Goal: Task Accomplishment & Management: Use online tool/utility

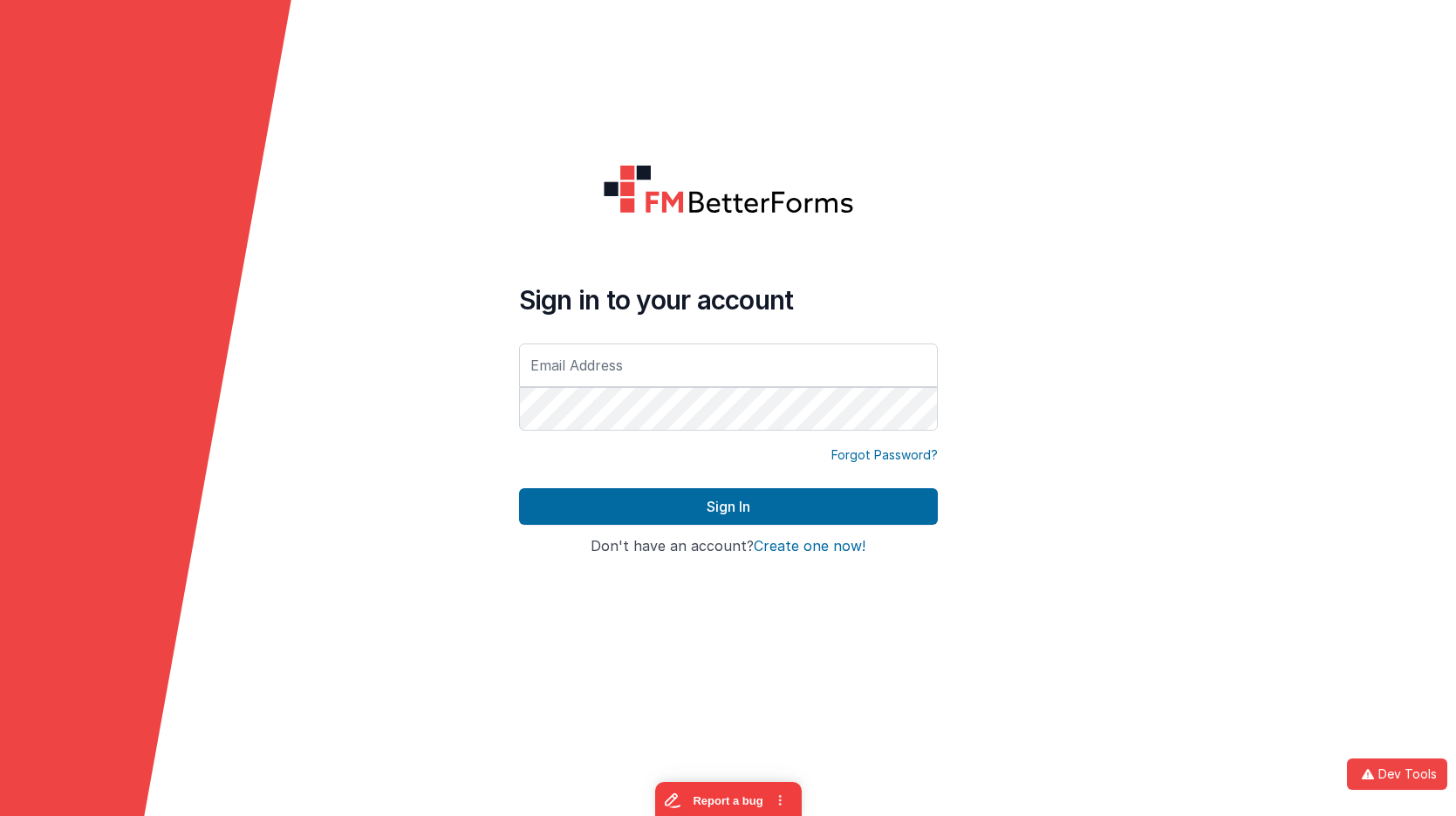
type input "[EMAIL_ADDRESS][DOMAIN_NAME]"
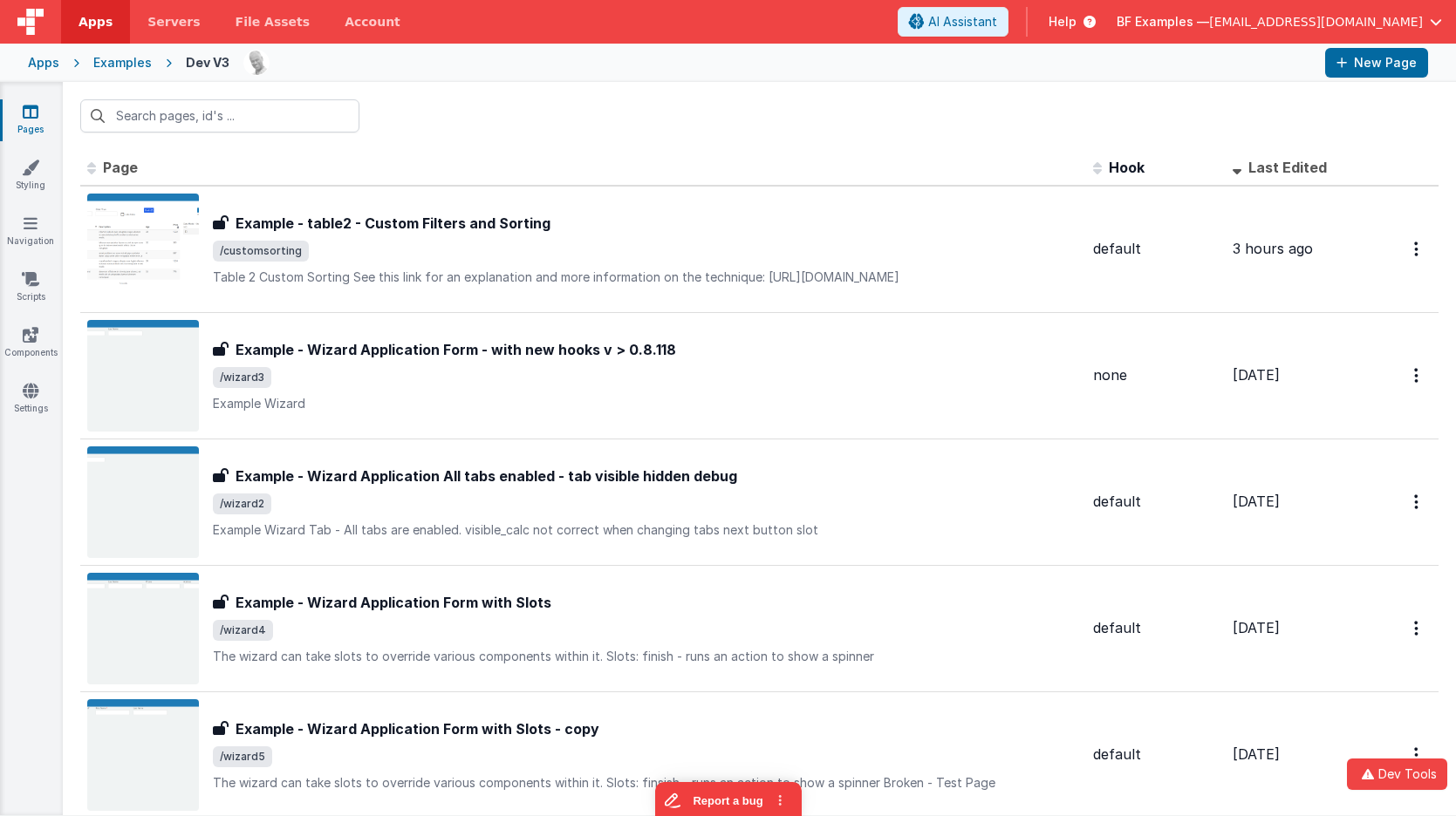
click at [48, 59] on div "Apps" at bounding box center [44, 63] width 32 height 18
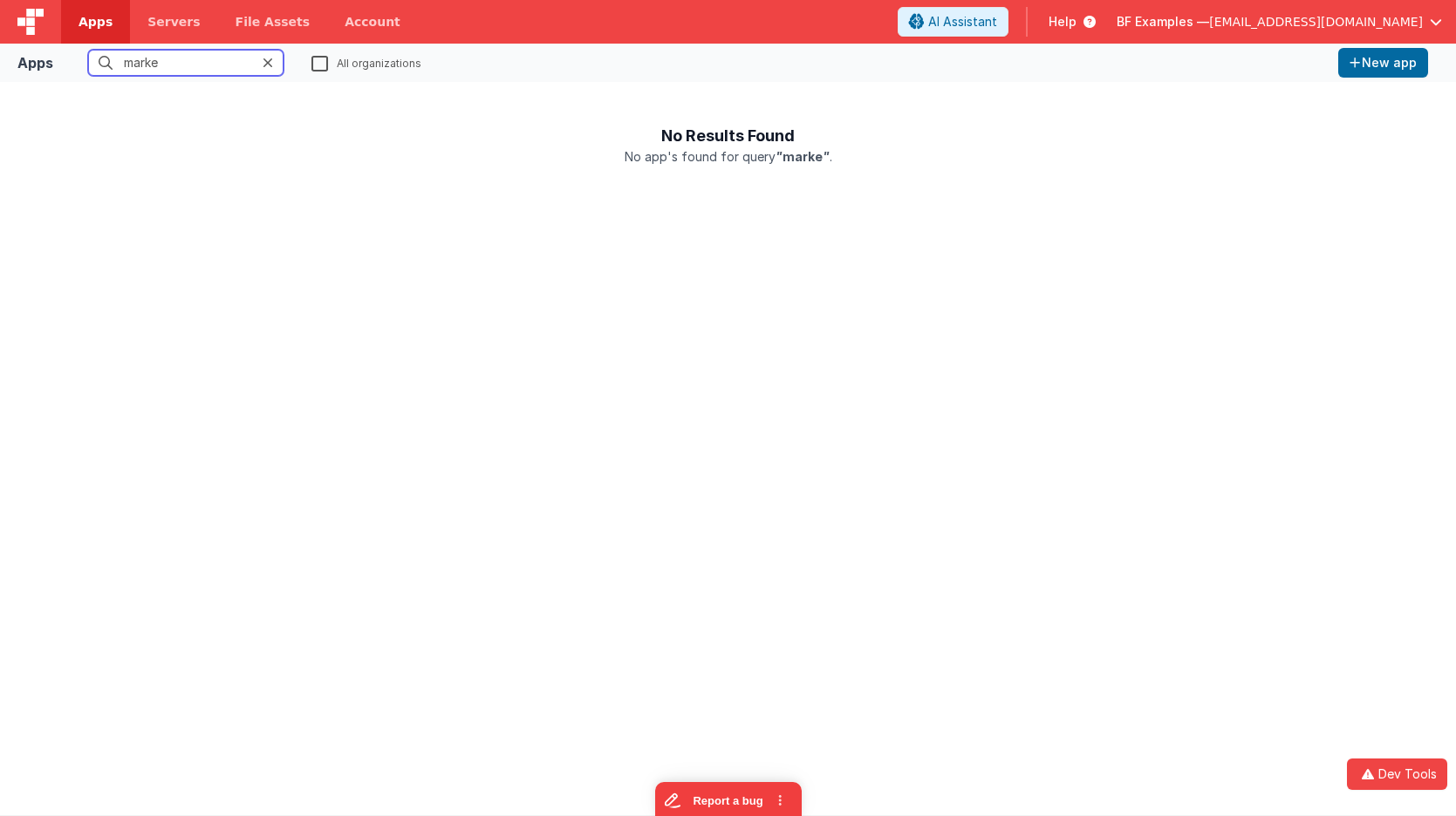
type input "marke"
click at [324, 62] on label "All organizations" at bounding box center [366, 62] width 110 height 17
click at [0, 0] on input "All organizations" at bounding box center [0, 0] width 0 height 0
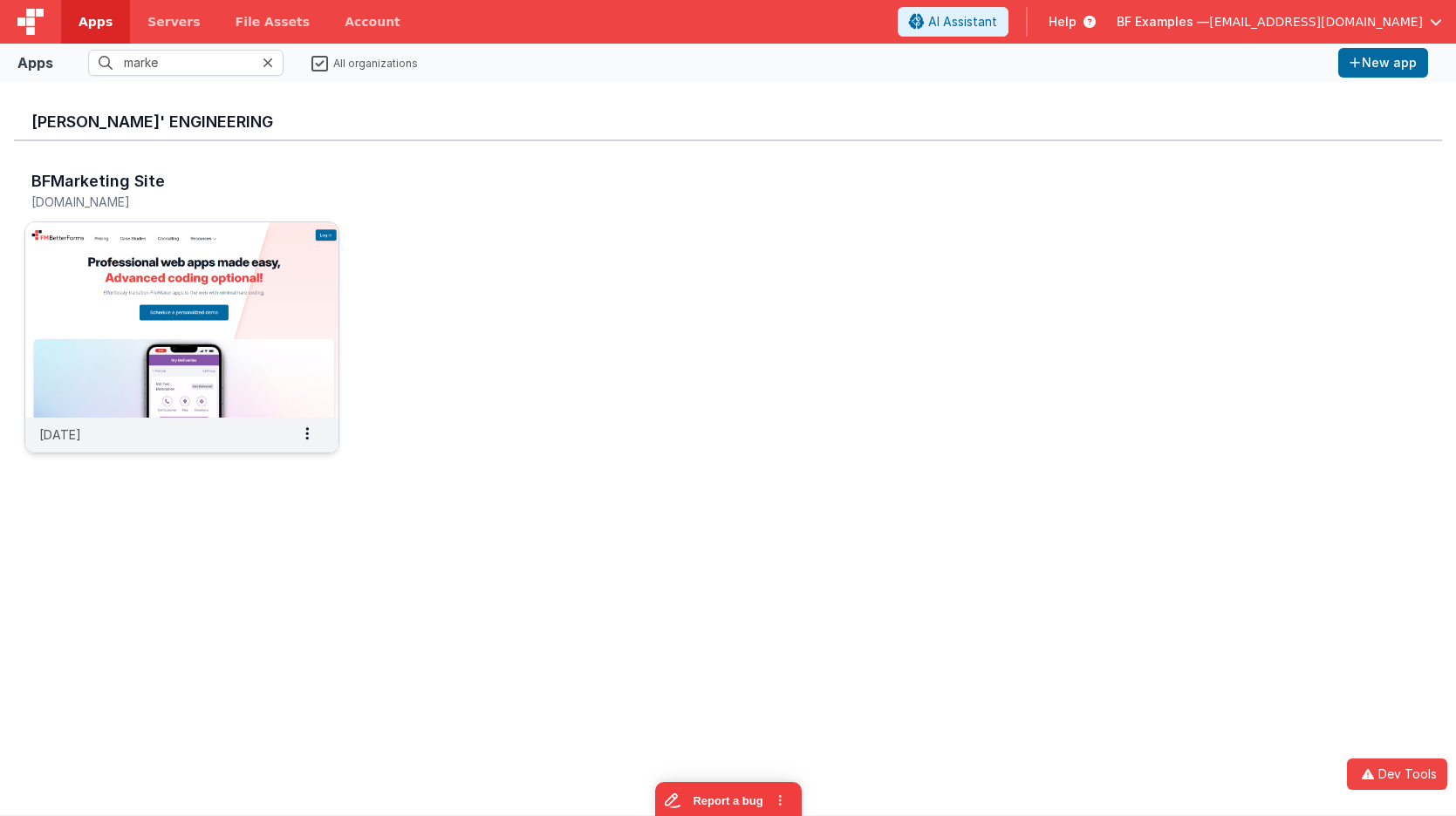
click at [215, 256] on img at bounding box center [182, 319] width 313 height 195
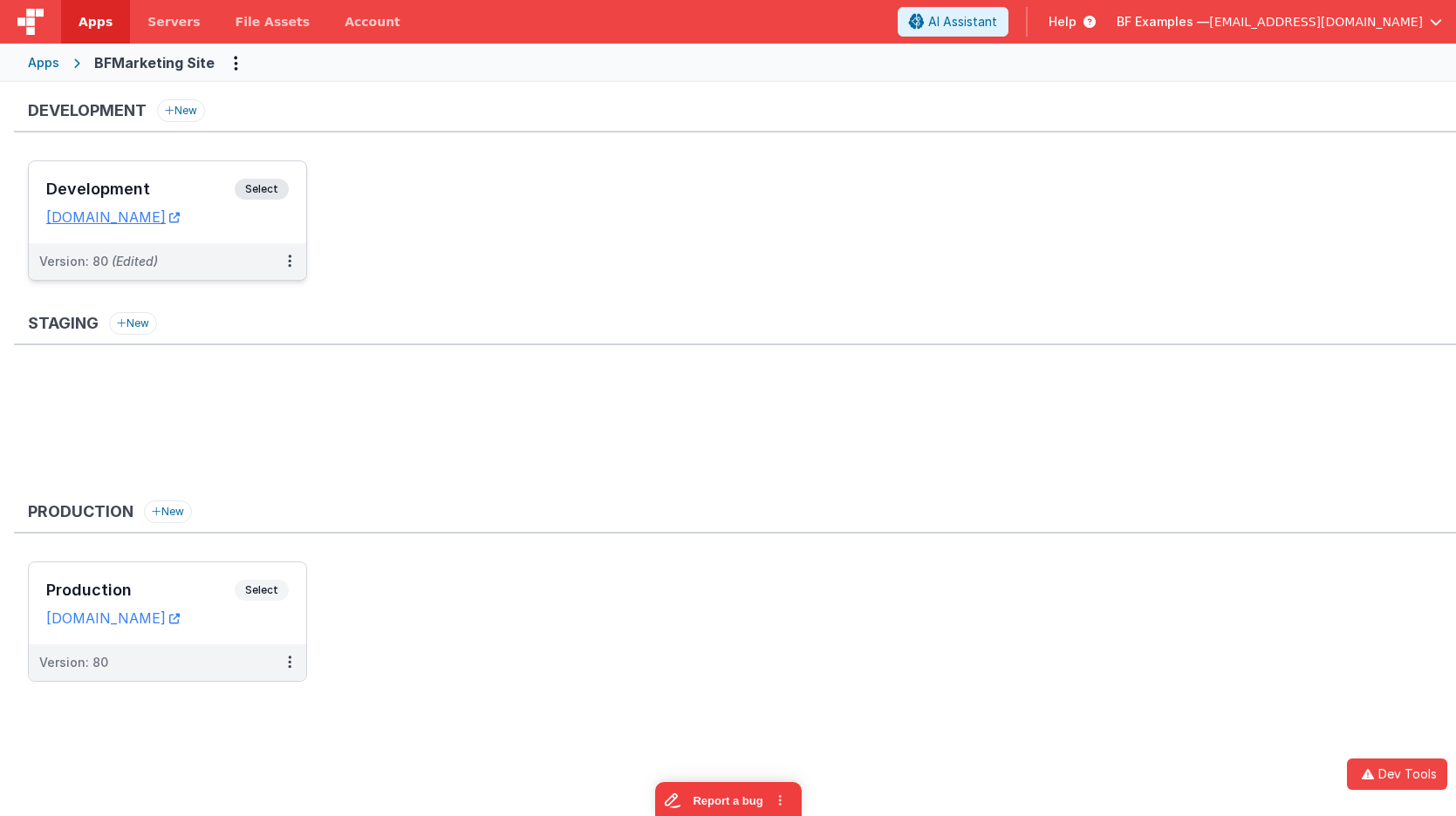
click at [239, 171] on div "Development Select URLs [DOMAIN_NAME]" at bounding box center [168, 202] width 277 height 82
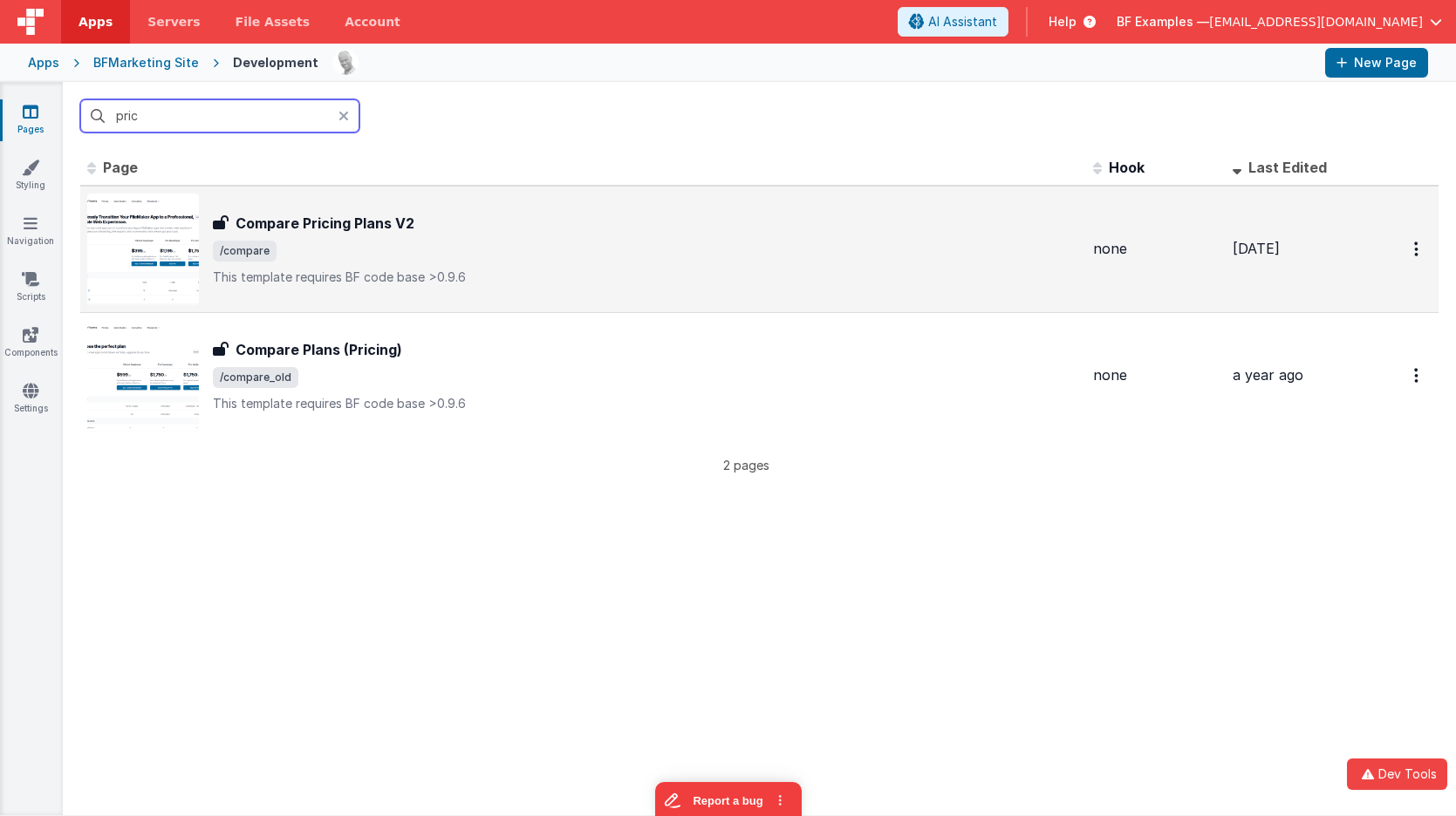
type input "pric"
click at [345, 271] on p "This template requires BF code base >0.9.6" at bounding box center [645, 277] width 866 height 18
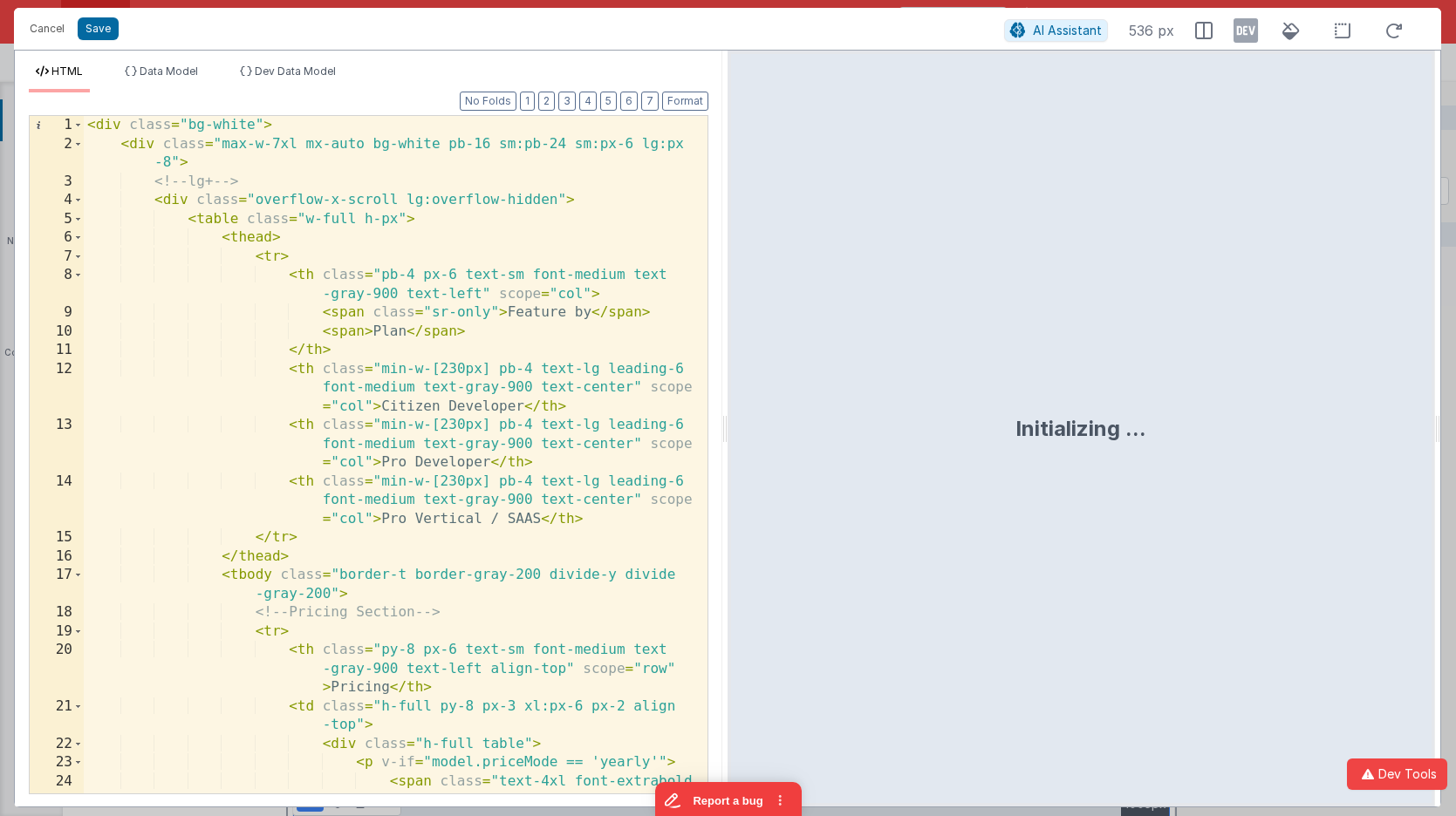
click at [365, 286] on div "< div class = "bg-white" > < div class = "max-w-7xl mx-auto bg-white pb-16 sm:p…" at bounding box center [395, 483] width 624 height 734
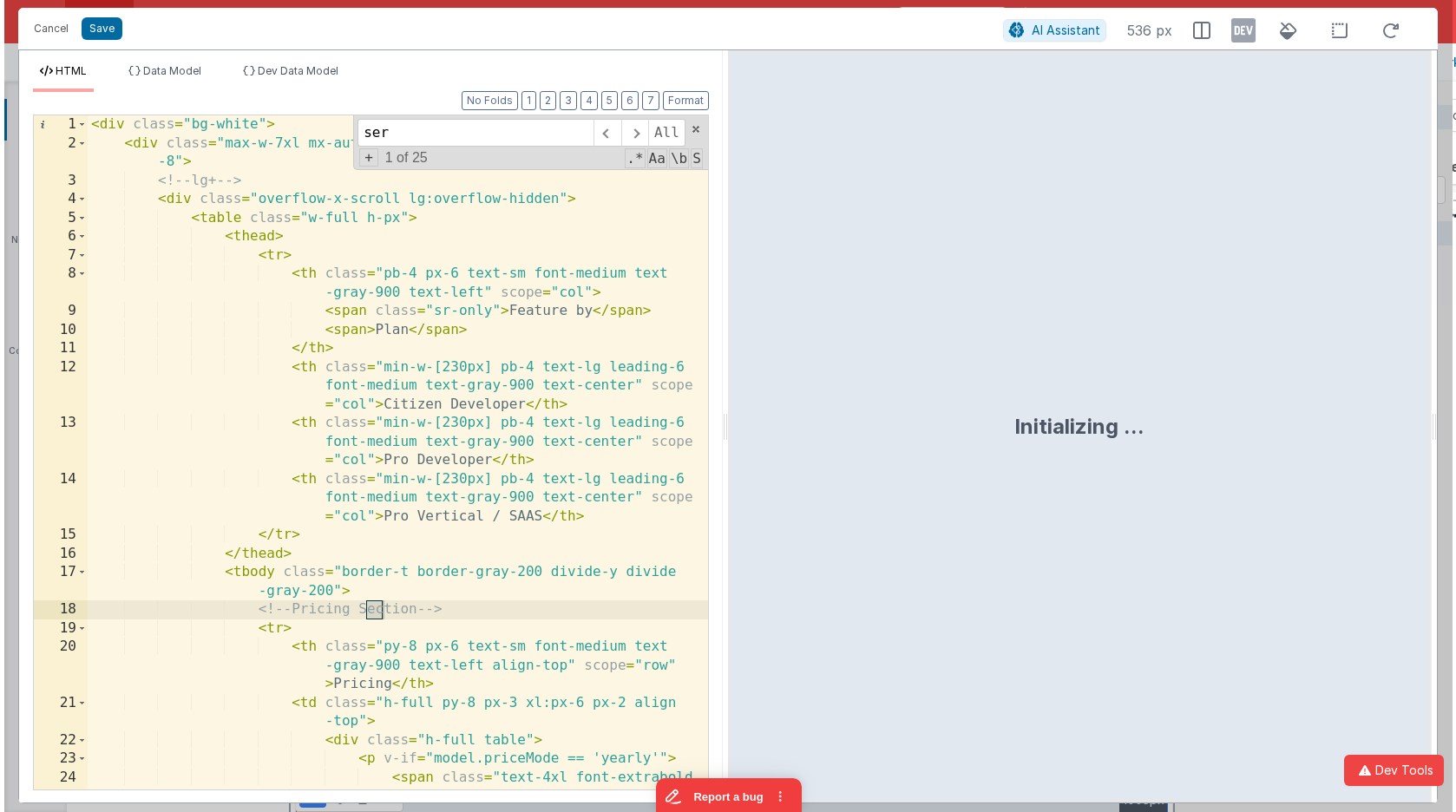
scroll to position [4196, 0]
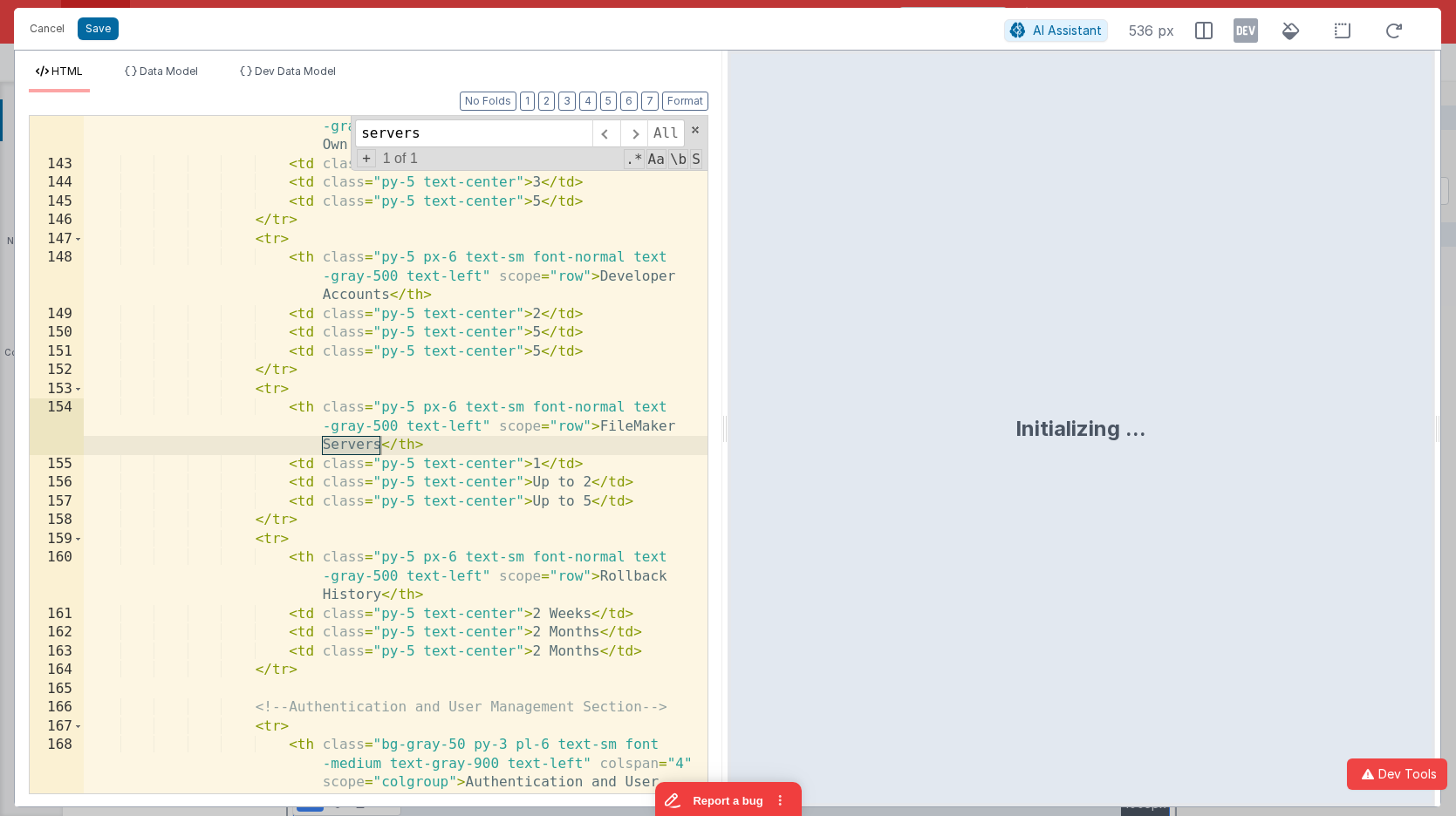
type input "servers"
click at [589, 486] on div "< th class = "py-5 px-6 text-sm font-normal text -gray-500 text-left" scope = "…" at bounding box center [395, 503] width 624 height 809
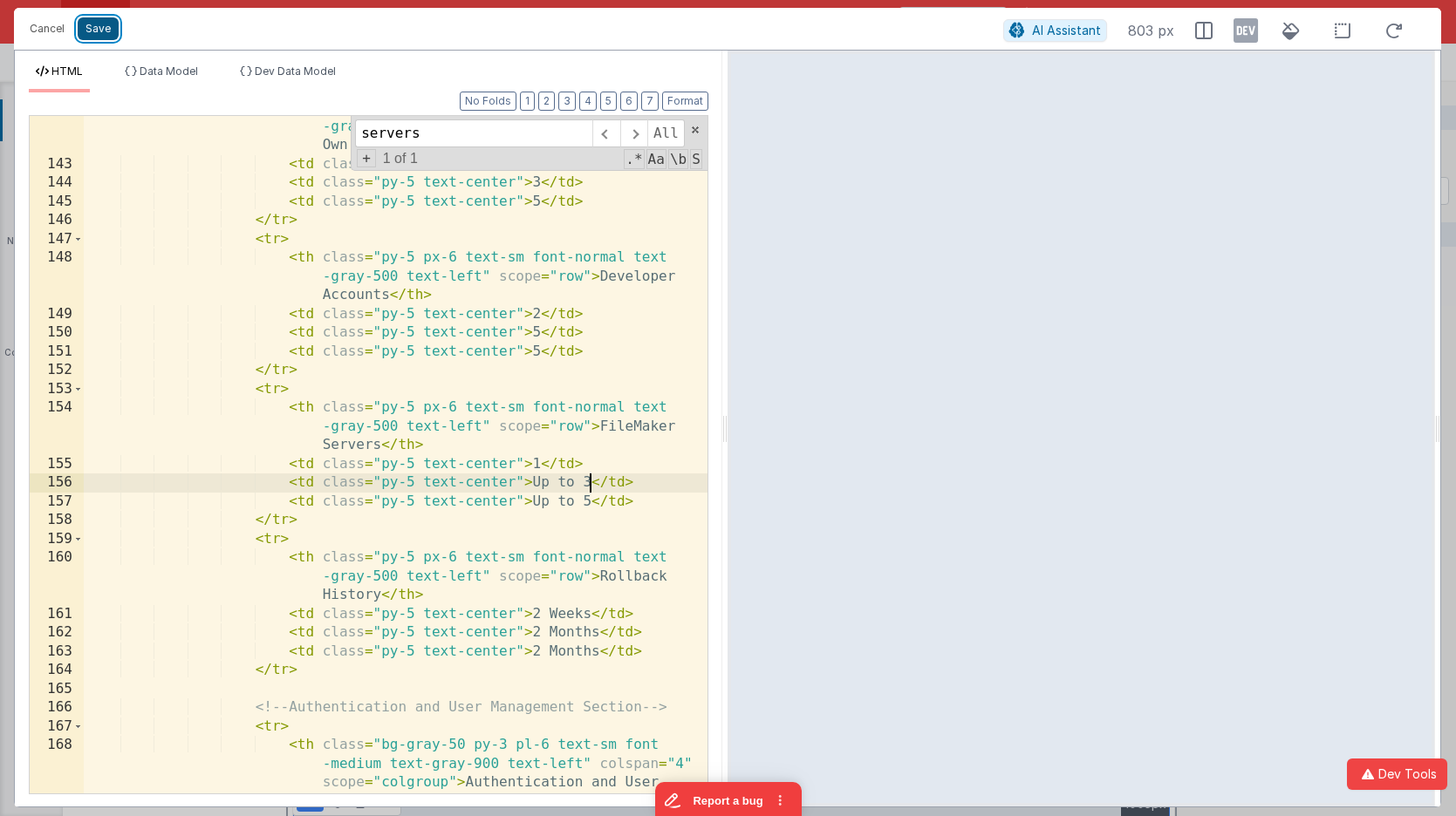
click at [92, 29] on button "Save" at bounding box center [98, 29] width 41 height 23
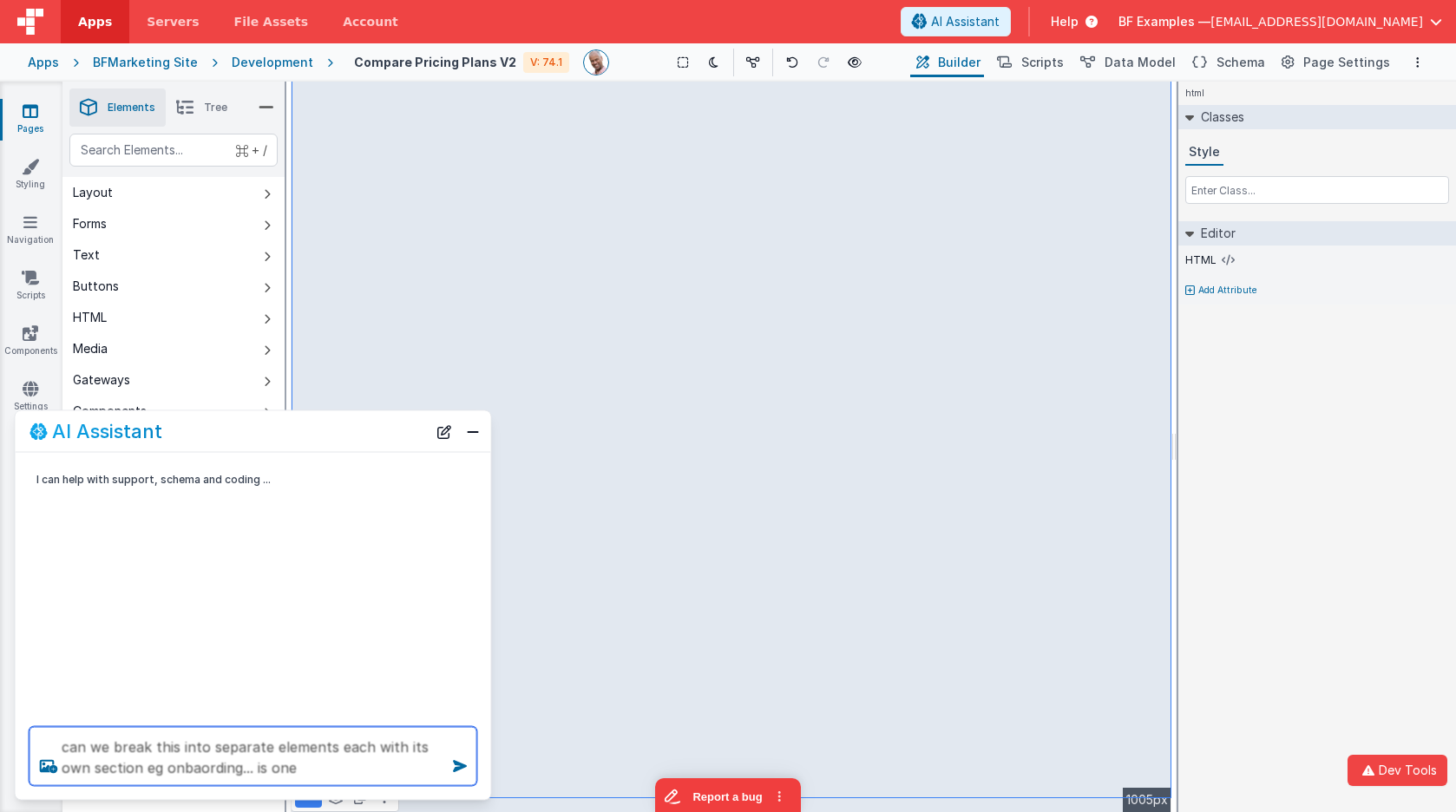
type textarea "can we break this into separate elements each with its own section eg onbaordin…"
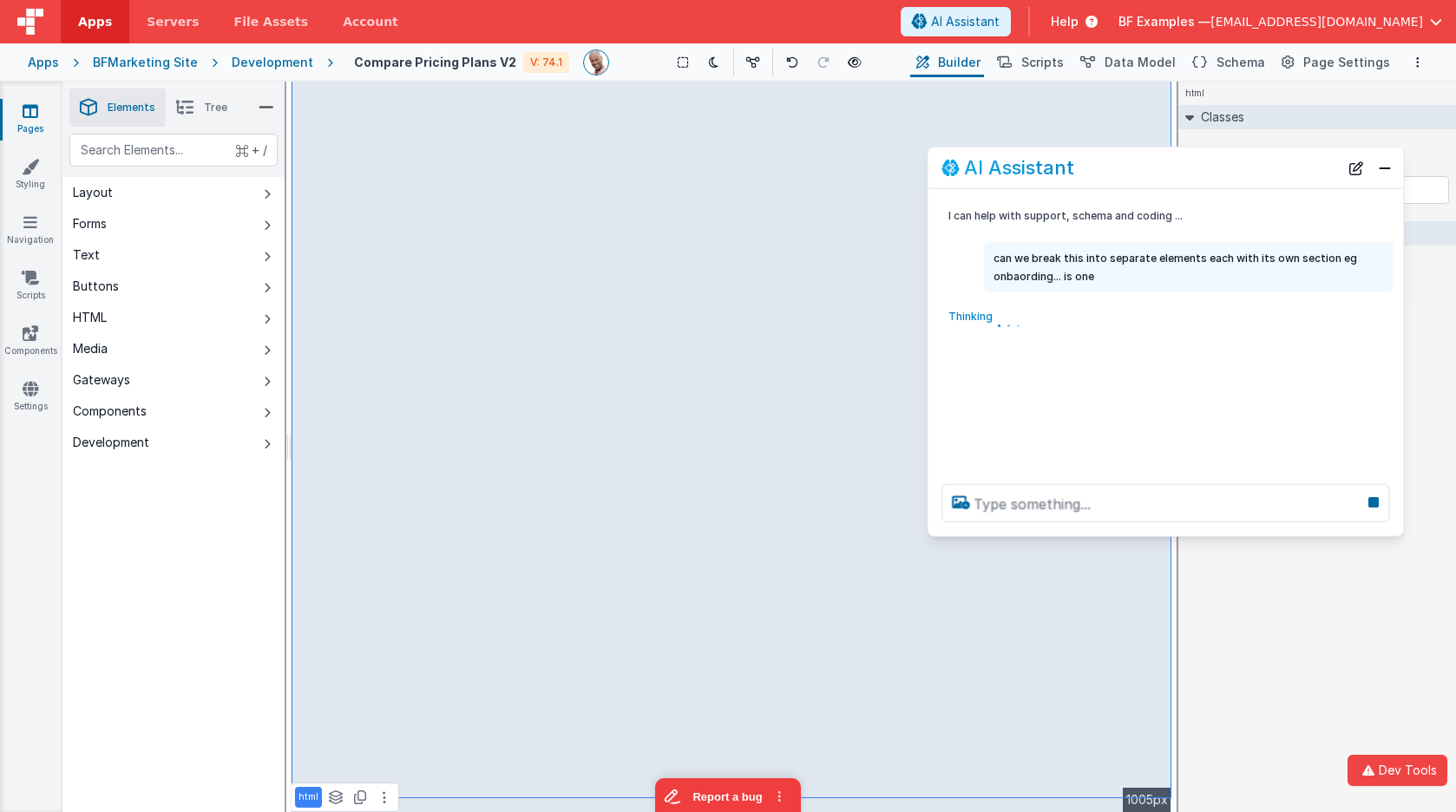
drag, startPoint x: 250, startPoint y: 433, endPoint x: 1163, endPoint y: 169, distance: 950.4
click at [1163, 169] on div "AI Assistant" at bounding box center [1140, 168] width 398 height 21
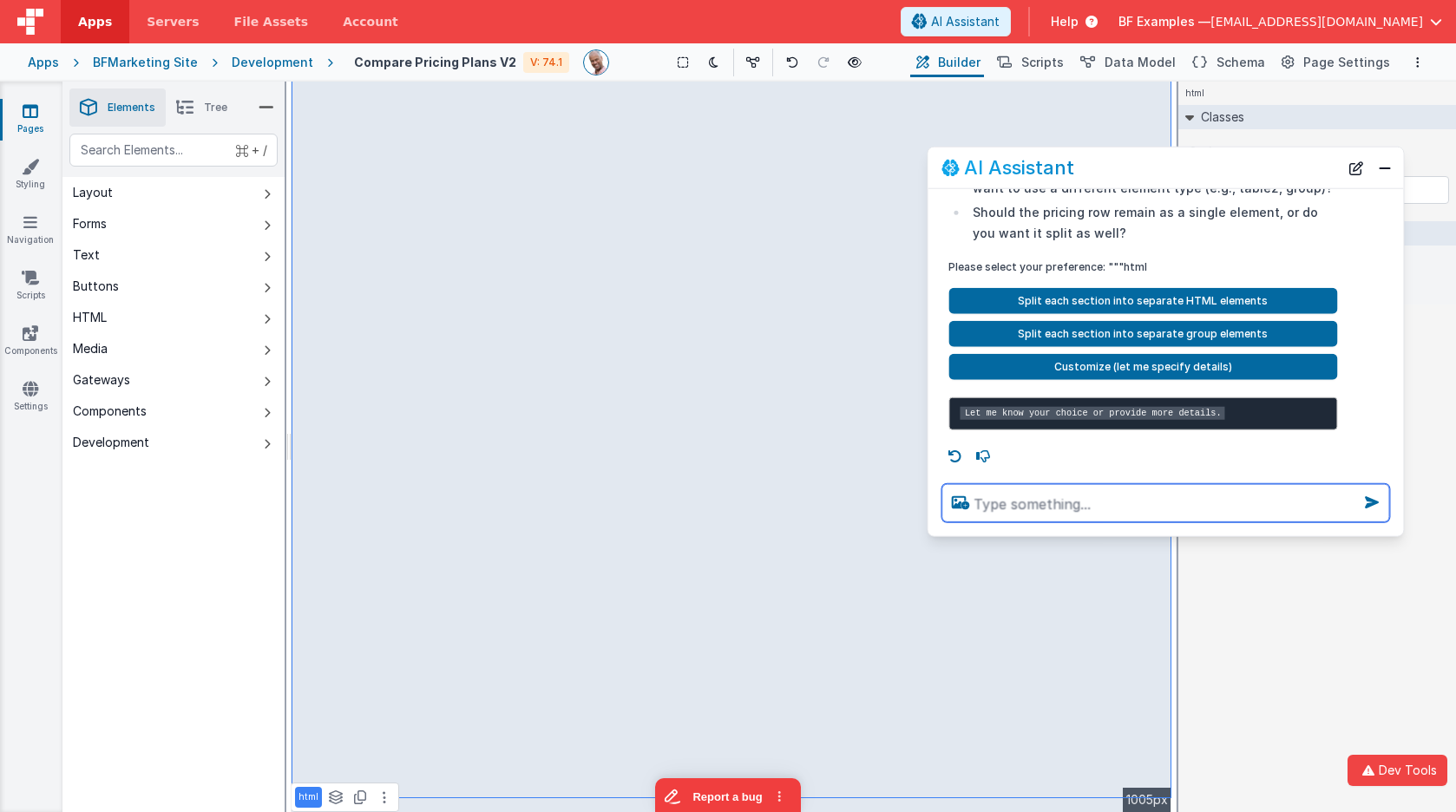
scroll to position [292, 0]
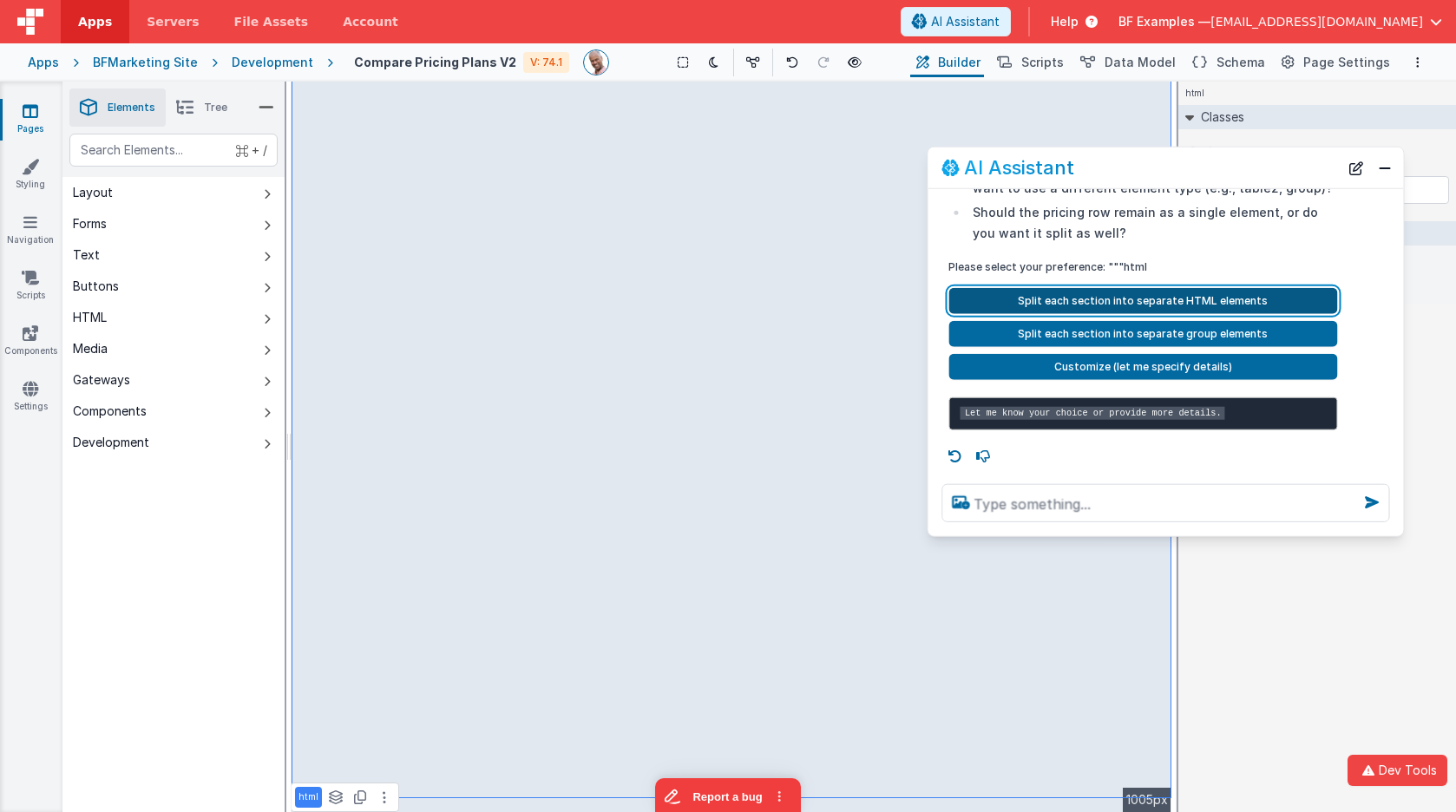
click at [1219, 291] on button "Split each section into separate HTML elements" at bounding box center [1142, 301] width 389 height 26
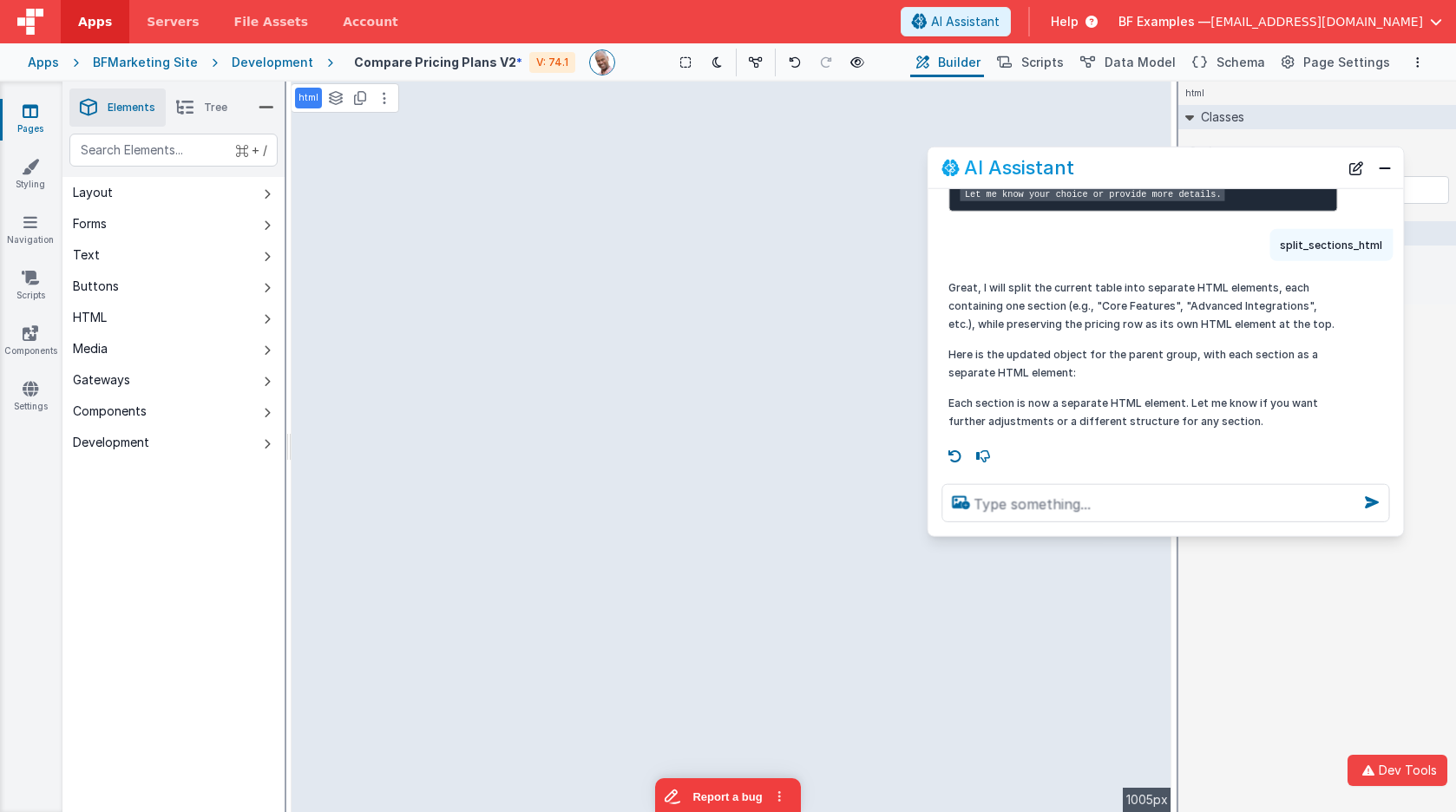
scroll to position [527, 0]
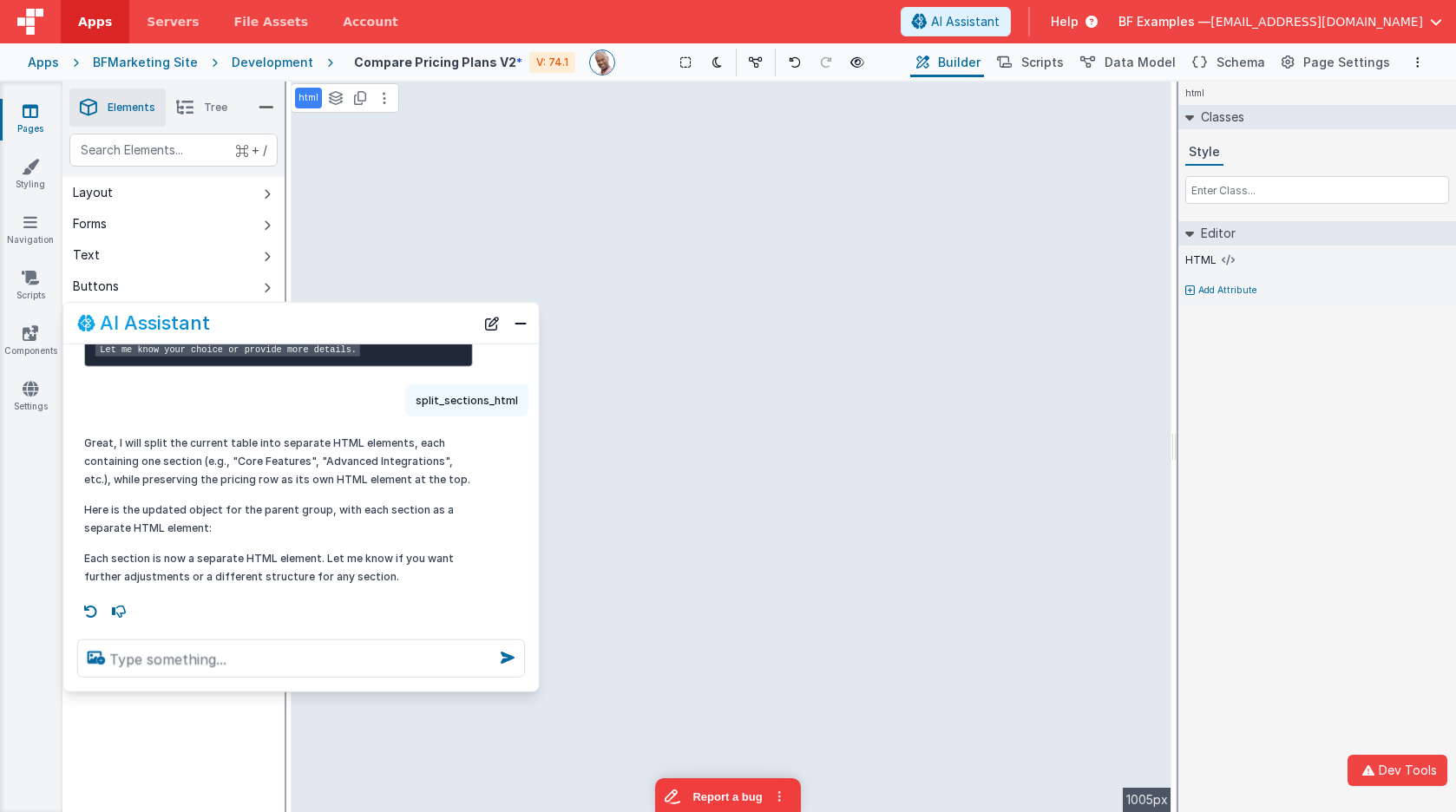
drag, startPoint x: 1200, startPoint y: 173, endPoint x: 359, endPoint y: 332, distance: 855.9
click at [335, 328] on div "AI Assistant" at bounding box center [276, 323] width 398 height 21
click at [518, 326] on button "Close" at bounding box center [521, 323] width 23 height 25
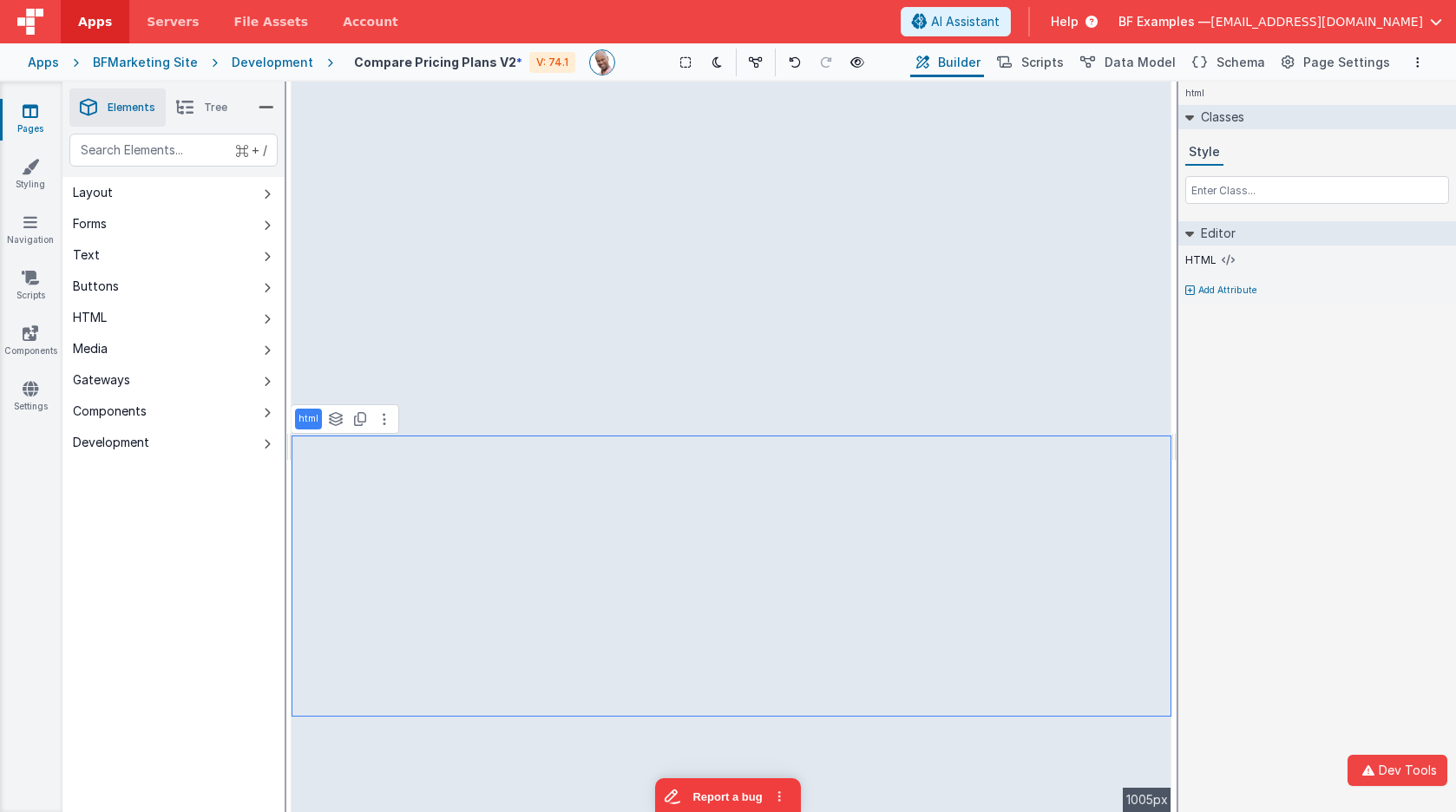
click at [1298, 458] on div "html Classes Style Editor HTML Add Attribute DEV: Focus DEV: builderToggleCondi…" at bounding box center [1317, 447] width 278 height 730
click at [855, 57] on icon at bounding box center [858, 62] width 14 height 12
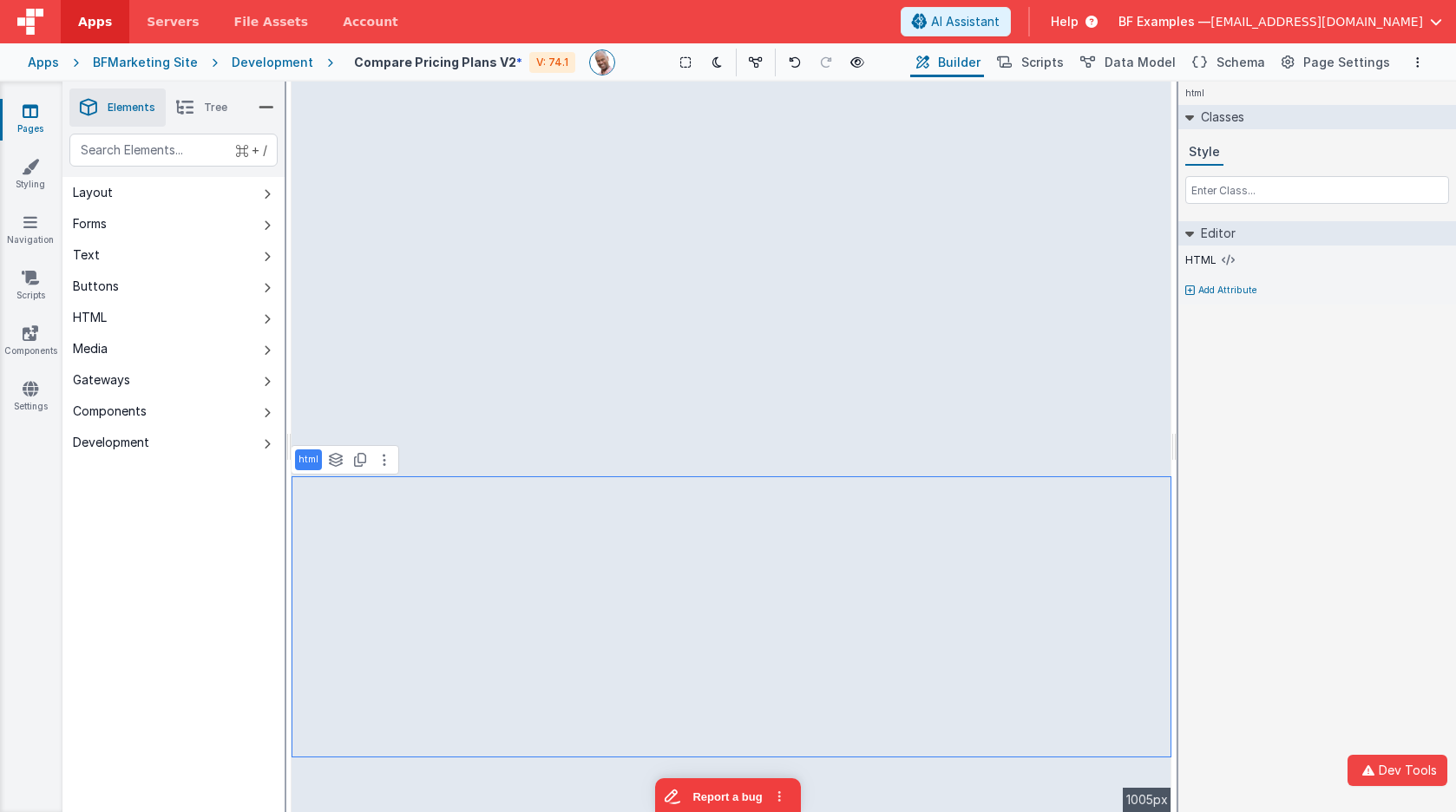
click at [1305, 623] on div "html Classes Style Editor HTML Add Attribute DEV: Focus DEV: builderToggleCondi…" at bounding box center [1317, 447] width 278 height 730
